Goal: Information Seeking & Learning: Check status

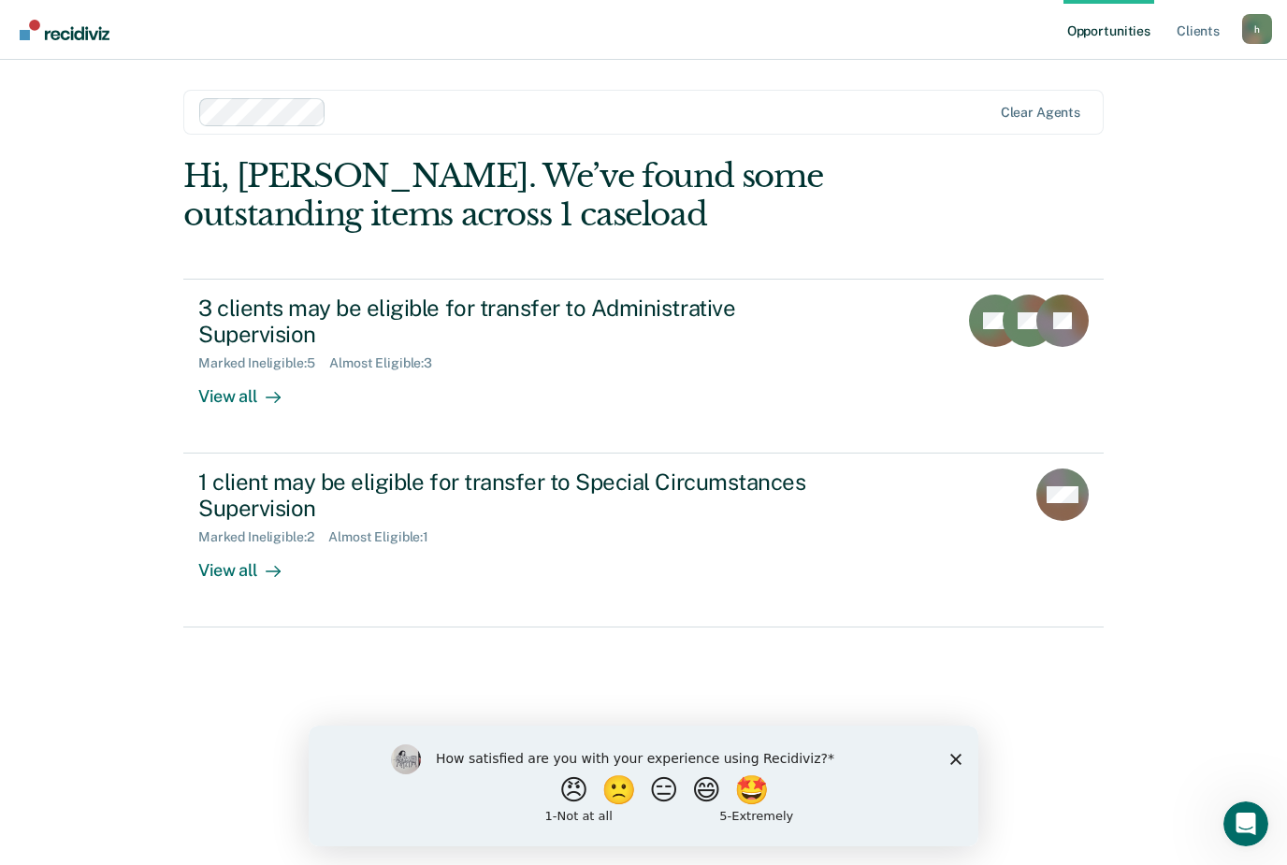
click at [451, 483] on div "1 client may be eligible for transfer to Special Circumstances Supervision" at bounding box center [526, 495] width 656 height 54
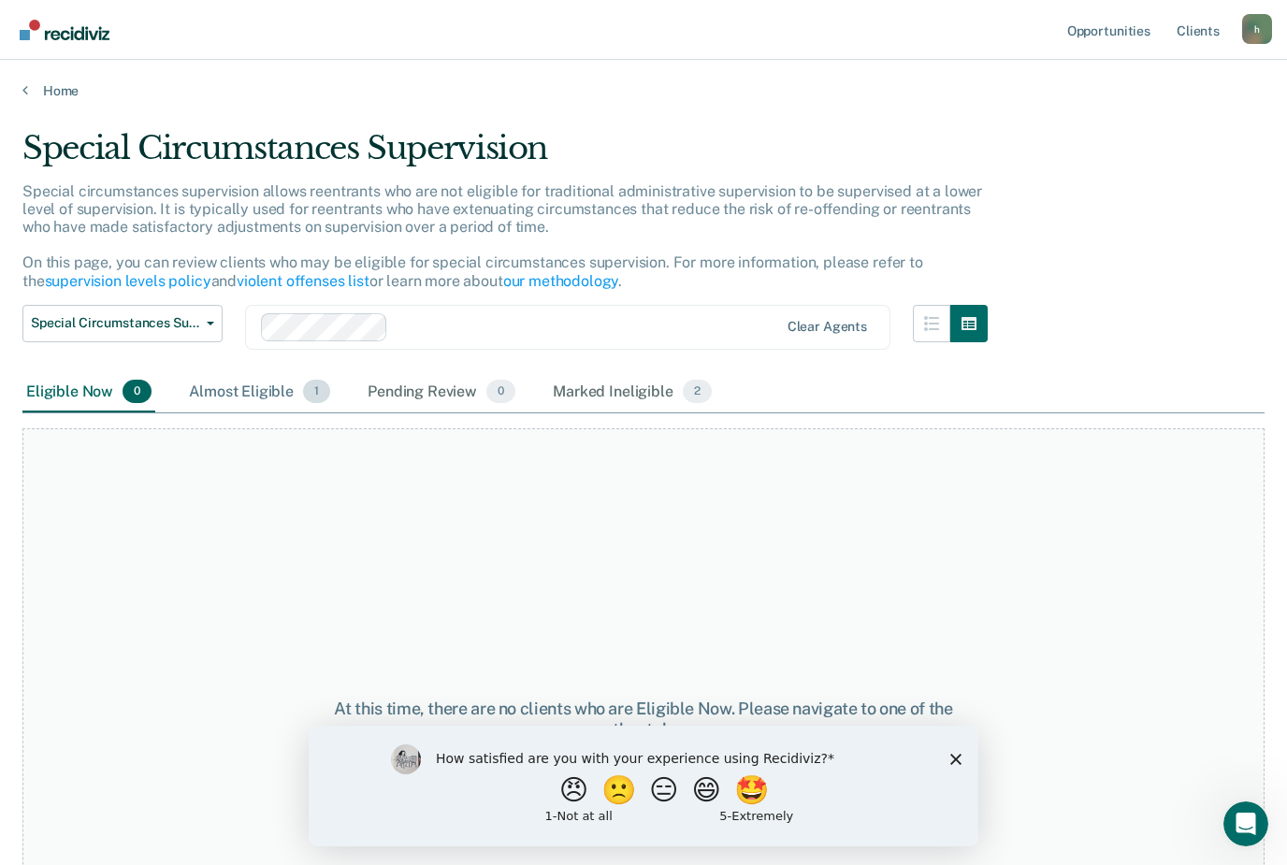
click at [295, 399] on div "Almost Eligible 1" at bounding box center [259, 392] width 149 height 41
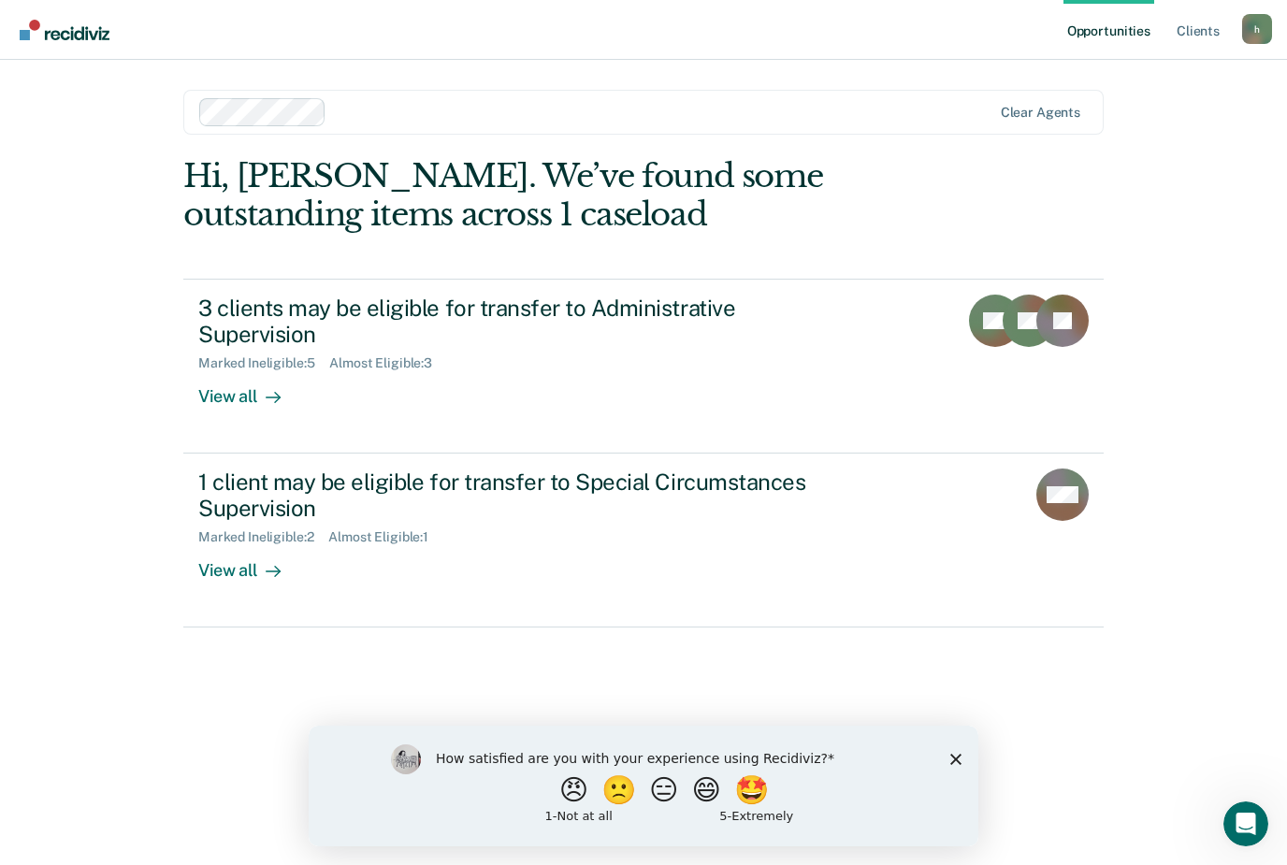
click at [295, 308] on div "3 clients may be eligible for transfer to Administrative Supervision" at bounding box center [526, 322] width 656 height 54
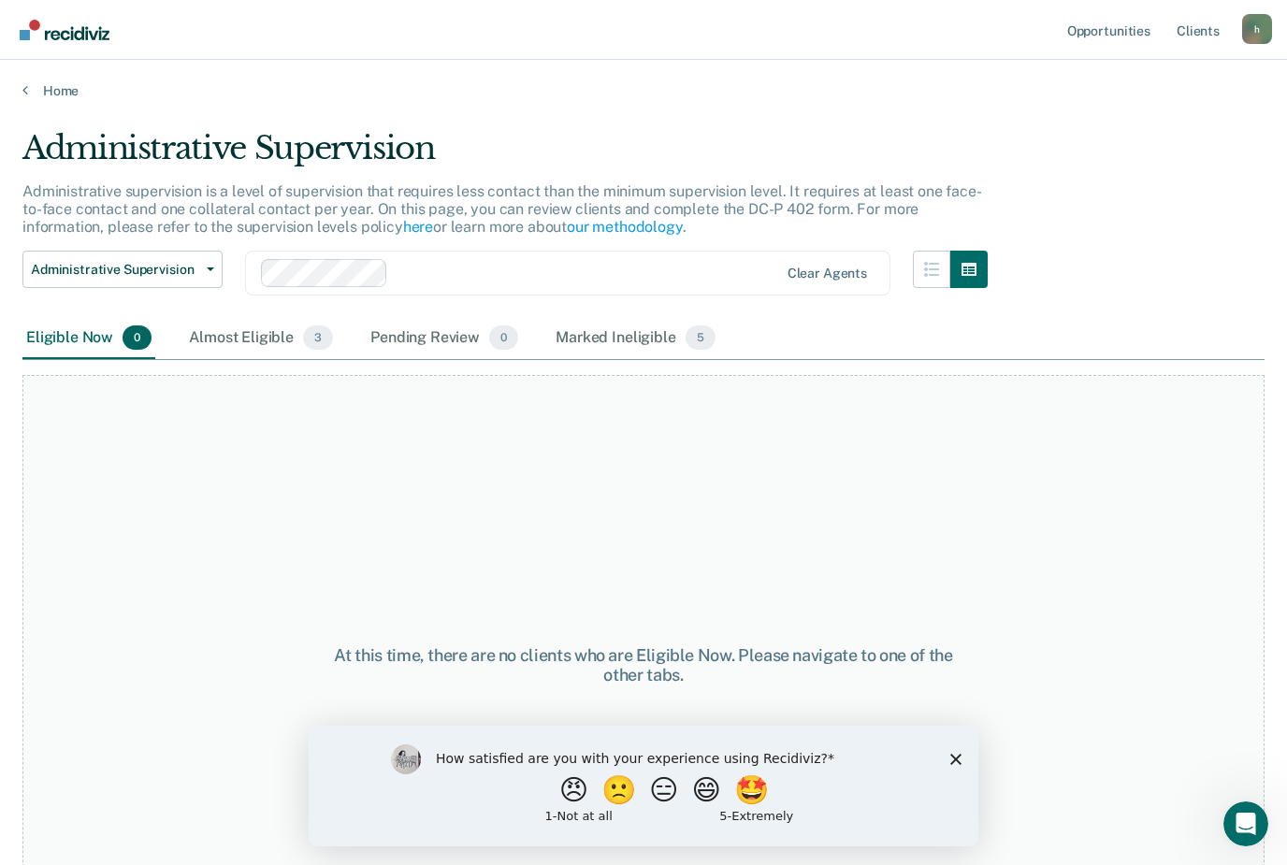
click at [220, 306] on div "Administrative Supervision Administrative Supervision Special Circumstances Sup…" at bounding box center [122, 284] width 200 height 67
click at [226, 330] on div "Almost Eligible 3" at bounding box center [260, 338] width 151 height 41
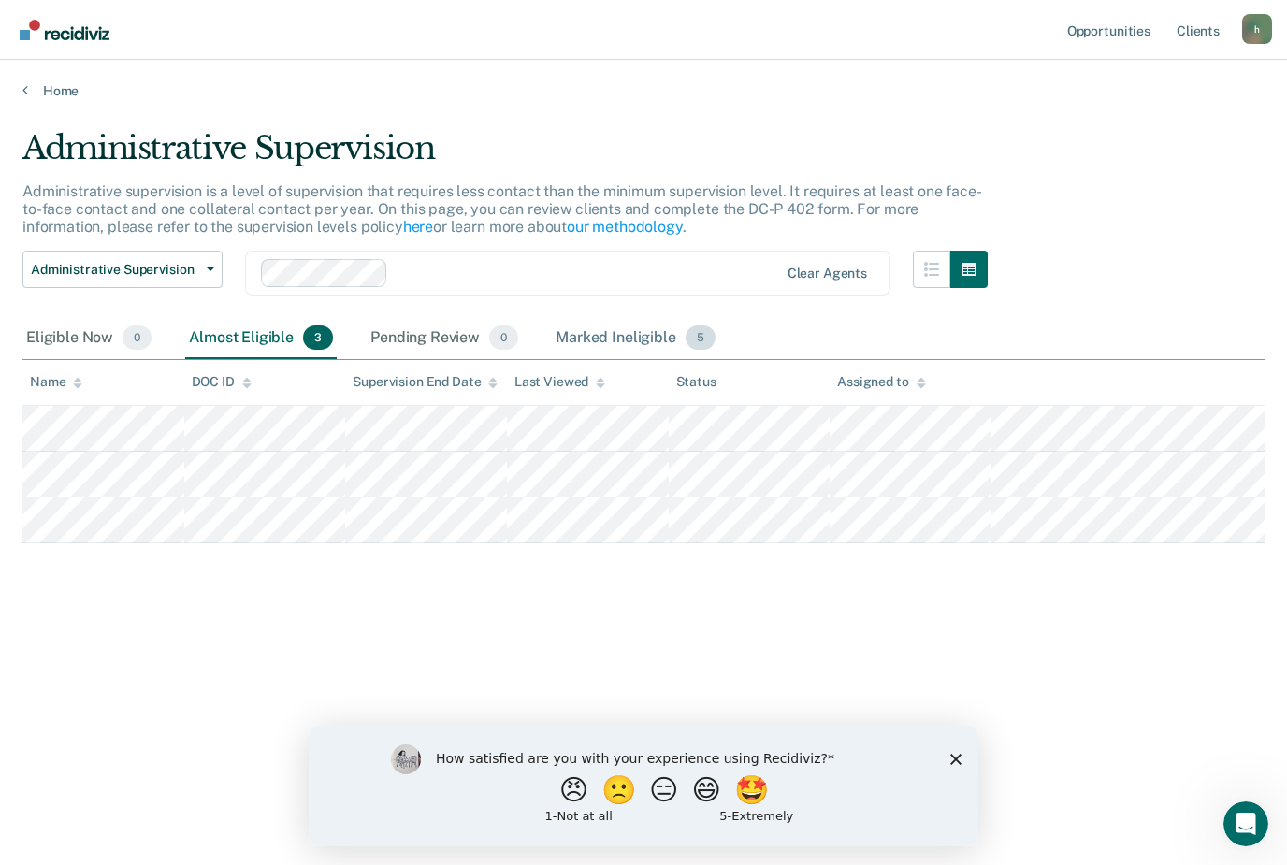
click at [589, 343] on div "Marked Ineligible 5" at bounding box center [635, 338] width 167 height 41
